Goal: Task Accomplishment & Management: Use online tool/utility

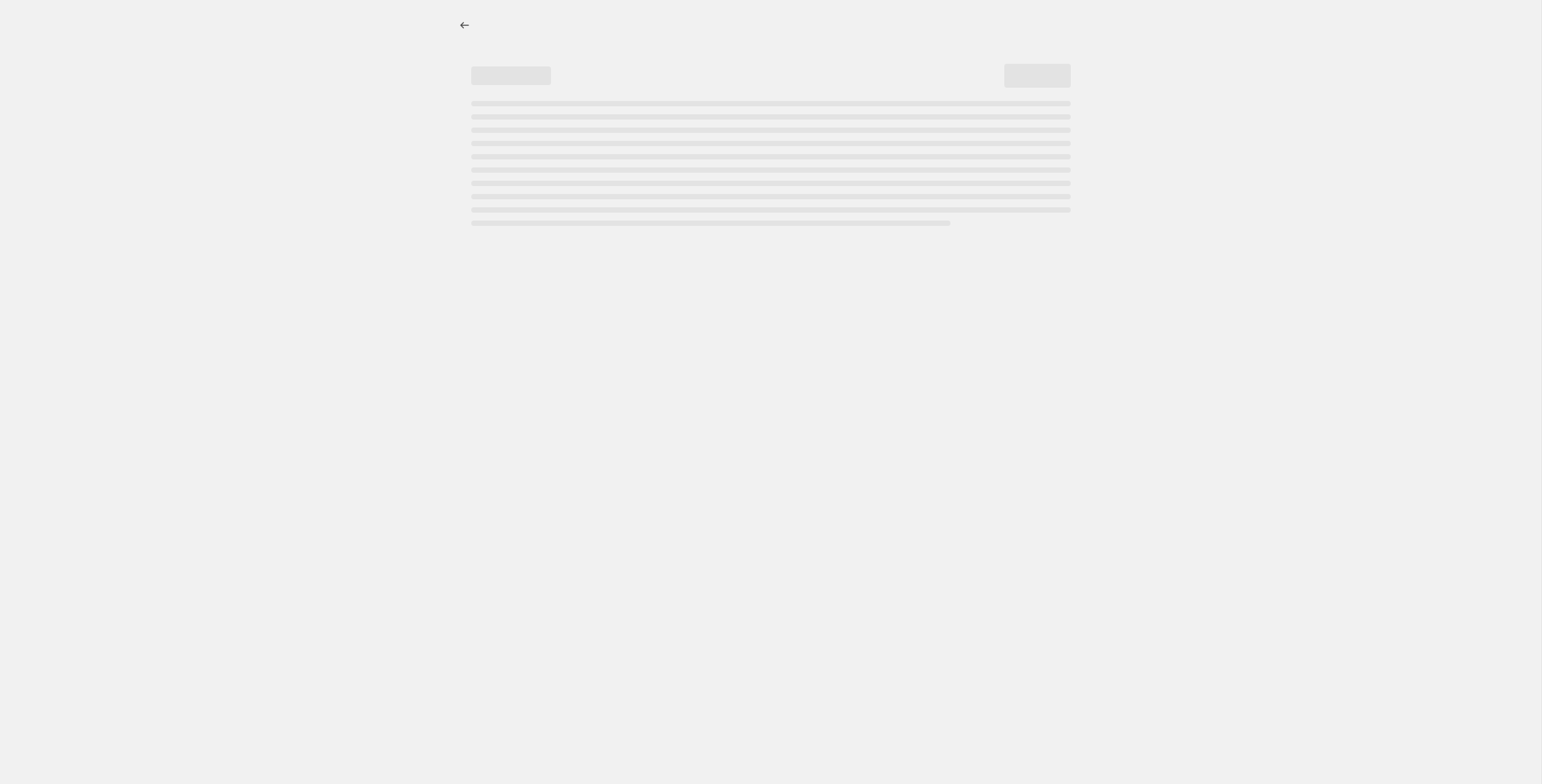
select select "by"
select select "no_change"
select select "vendor"
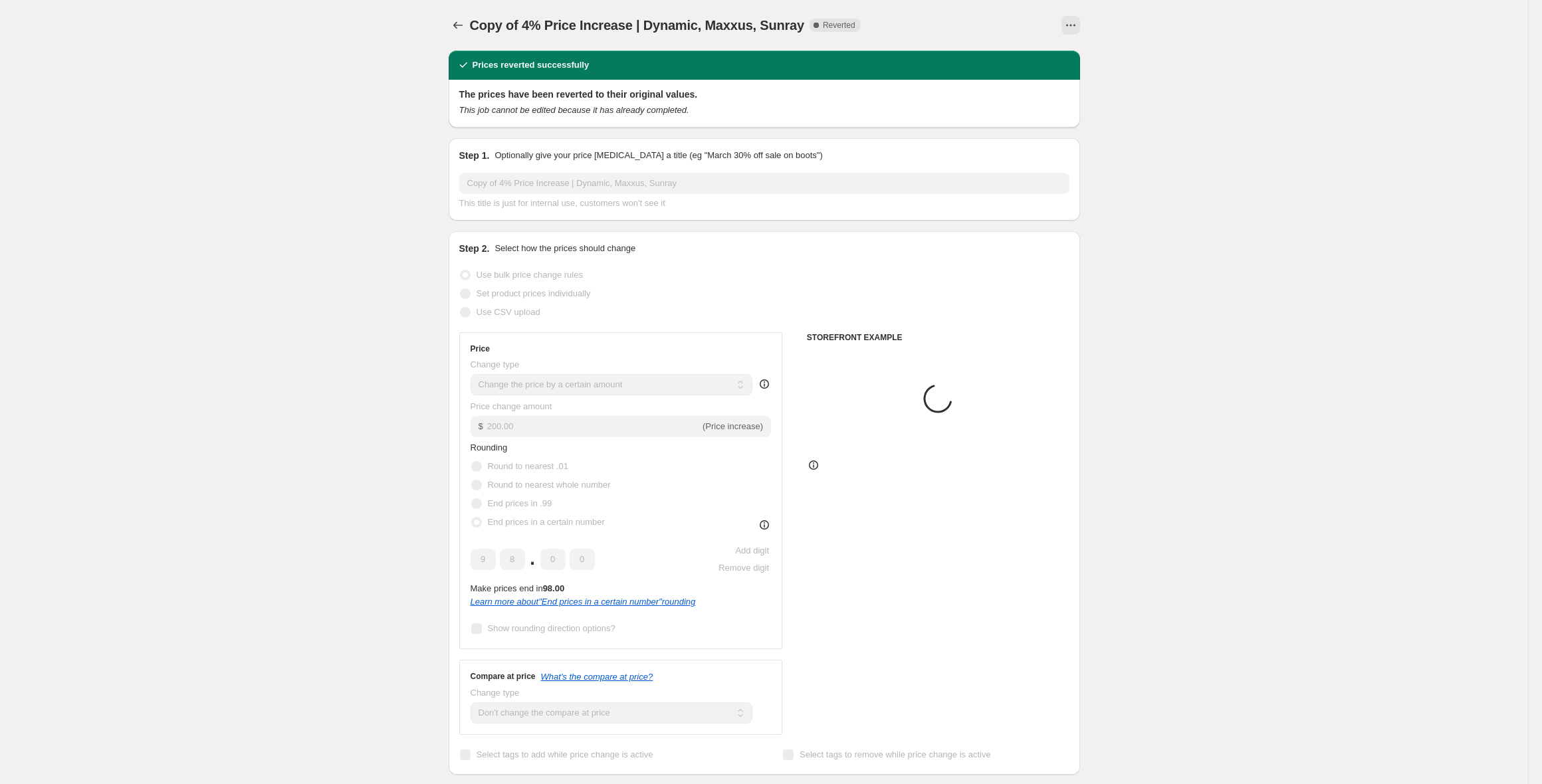
select select "by"
select select "no_change"
select select "vendor"
